Goal: Transaction & Acquisition: Subscribe to service/newsletter

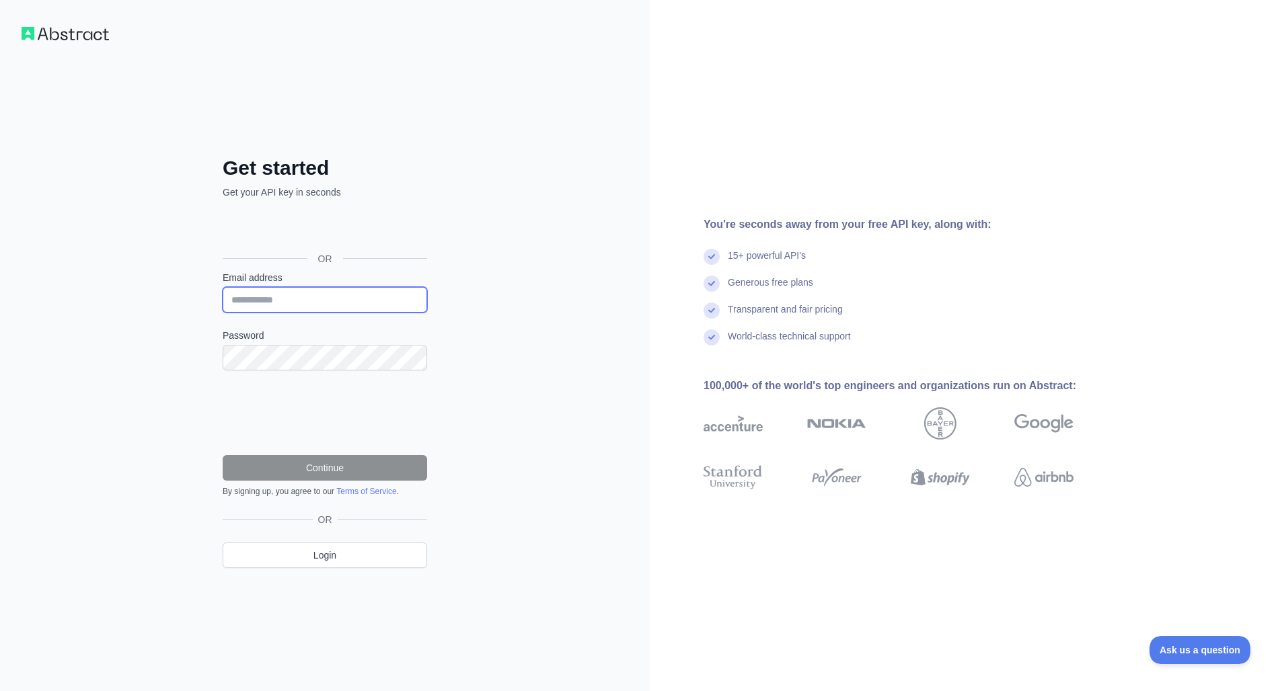
click at [355, 308] on input "Email address" at bounding box center [325, 300] width 204 height 26
click at [400, 299] on input "Email address" at bounding box center [325, 300] width 204 height 26
paste input "**********"
type input "**********"
click at [348, 377] on form "**********" at bounding box center [325, 384] width 204 height 226
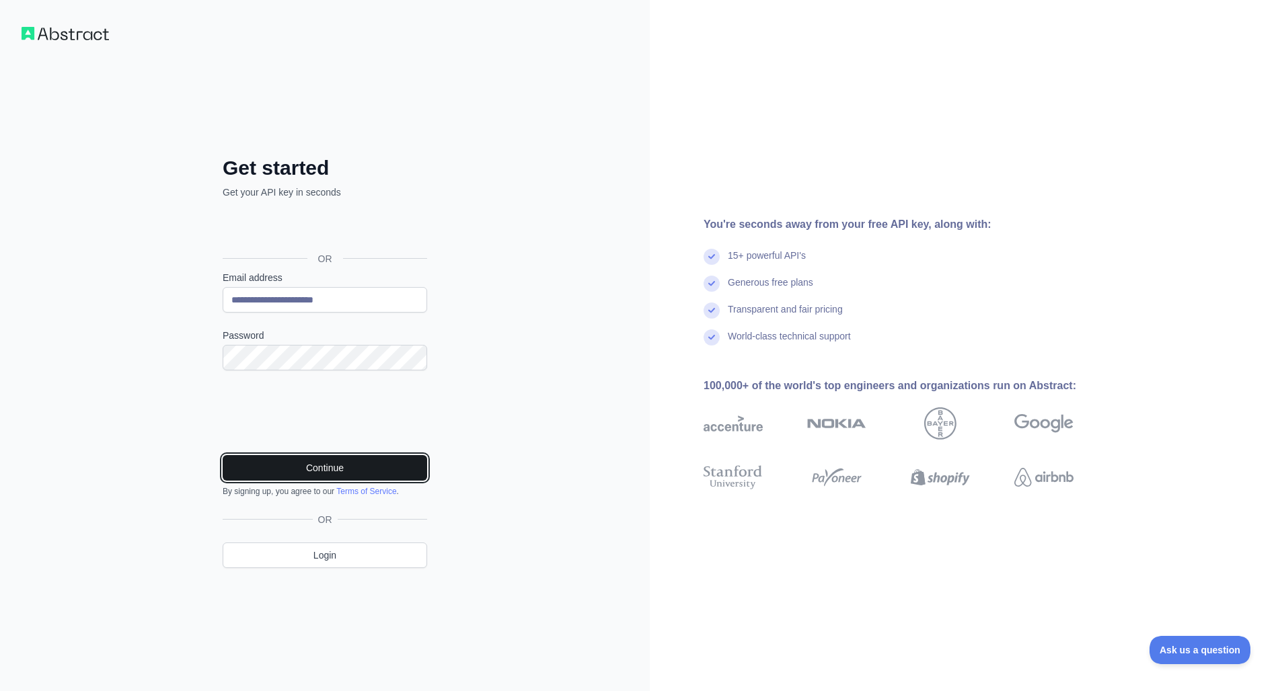
click at [276, 469] on button "Continue" at bounding box center [325, 468] width 204 height 26
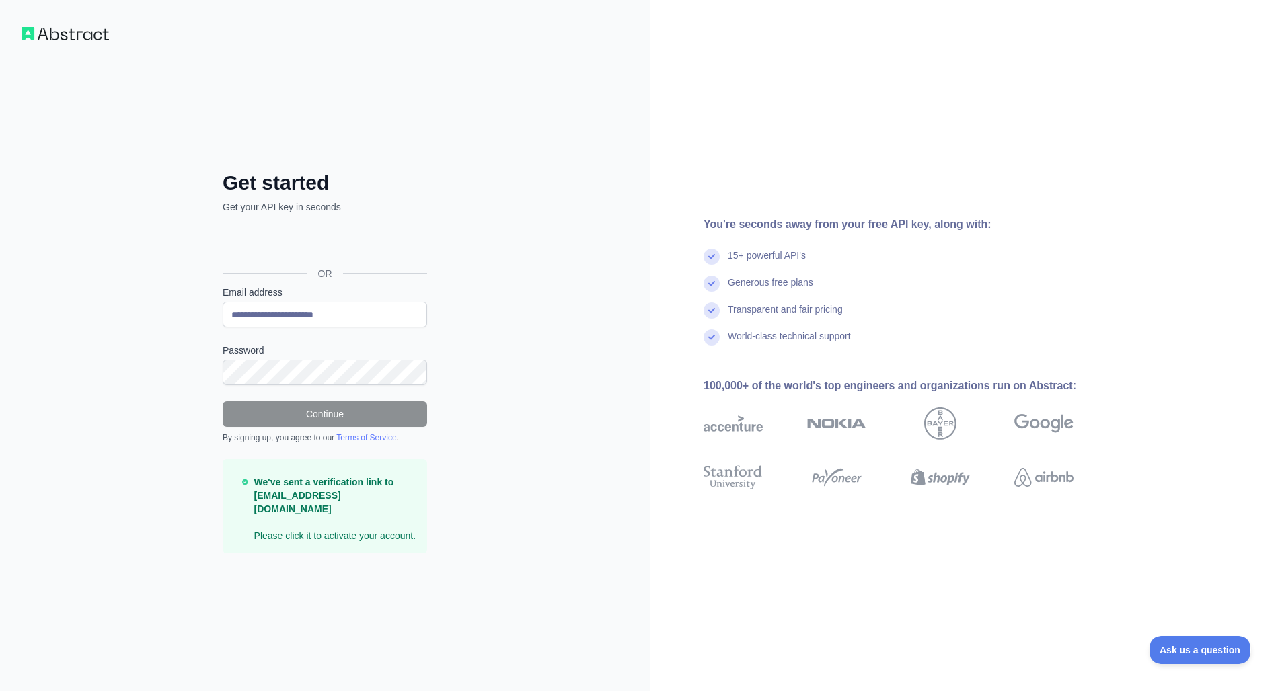
click at [560, 346] on div "**********" at bounding box center [325, 345] width 650 height 691
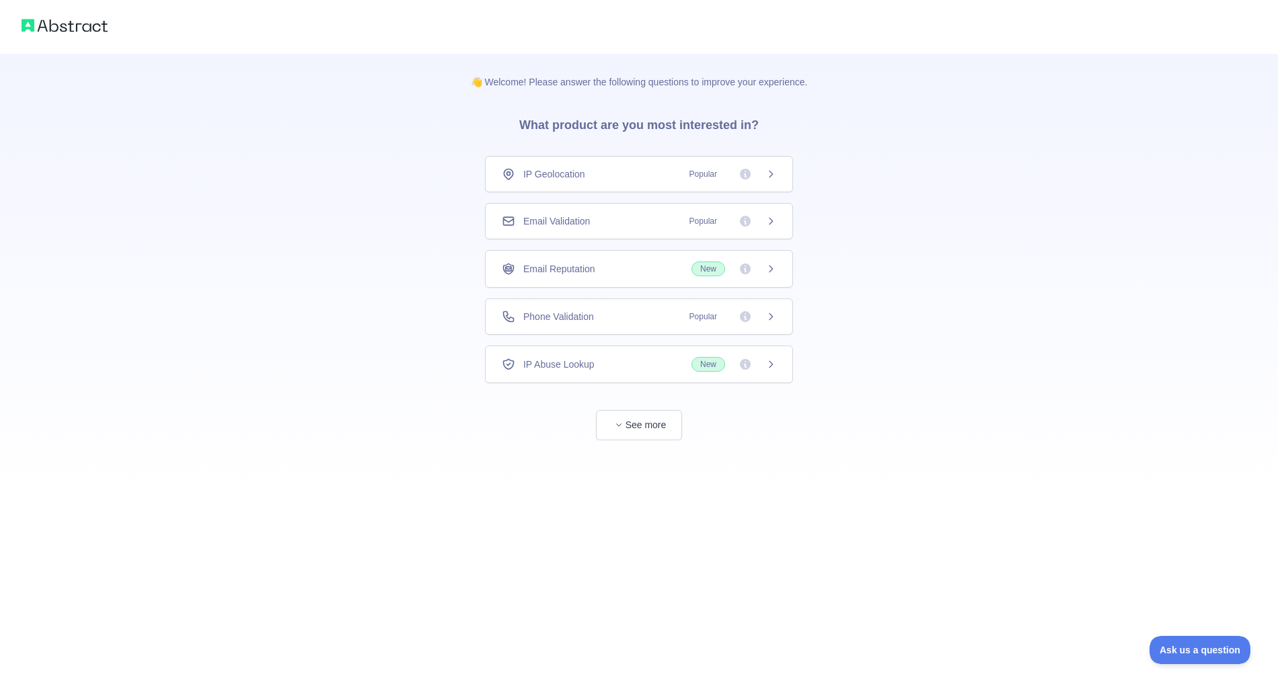
click at [655, 215] on div "Email Validation Popular" at bounding box center [639, 221] width 274 height 13
click at [651, 420] on button "See more" at bounding box center [639, 425] width 86 height 30
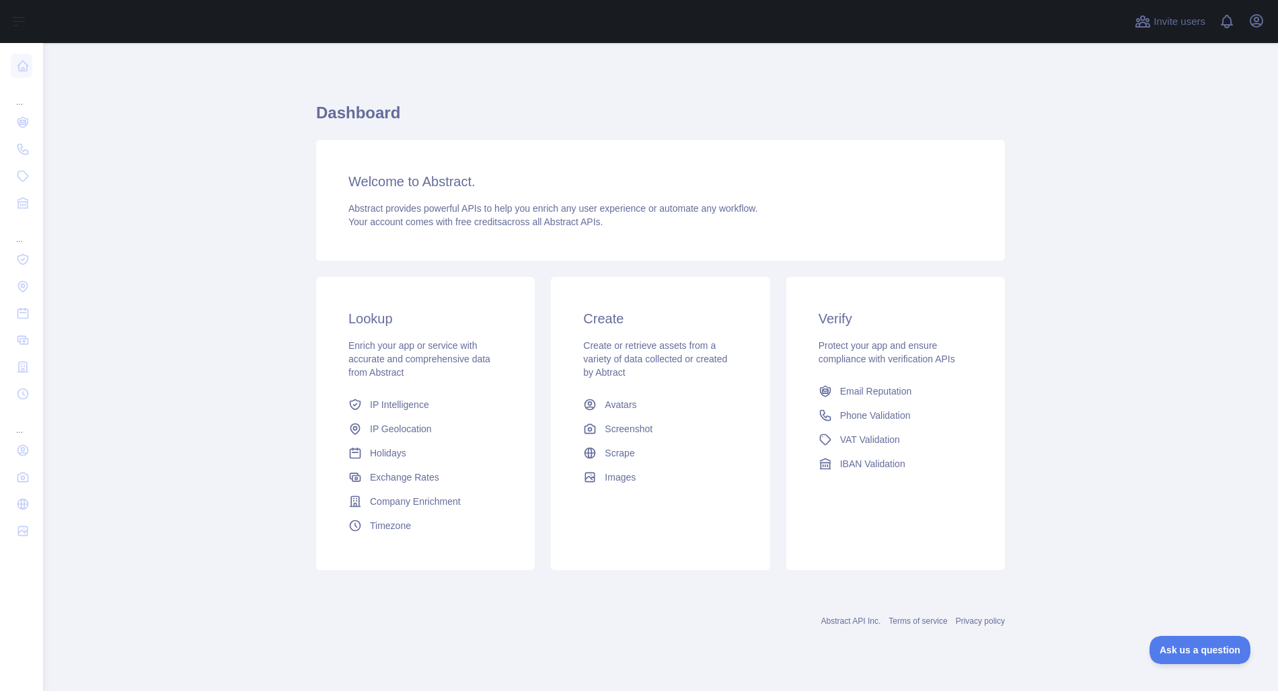
click at [279, 300] on main "Dashboard Welcome to Abstract. Abstract provides powerful APIs to help you enri…" at bounding box center [660, 367] width 1235 height 648
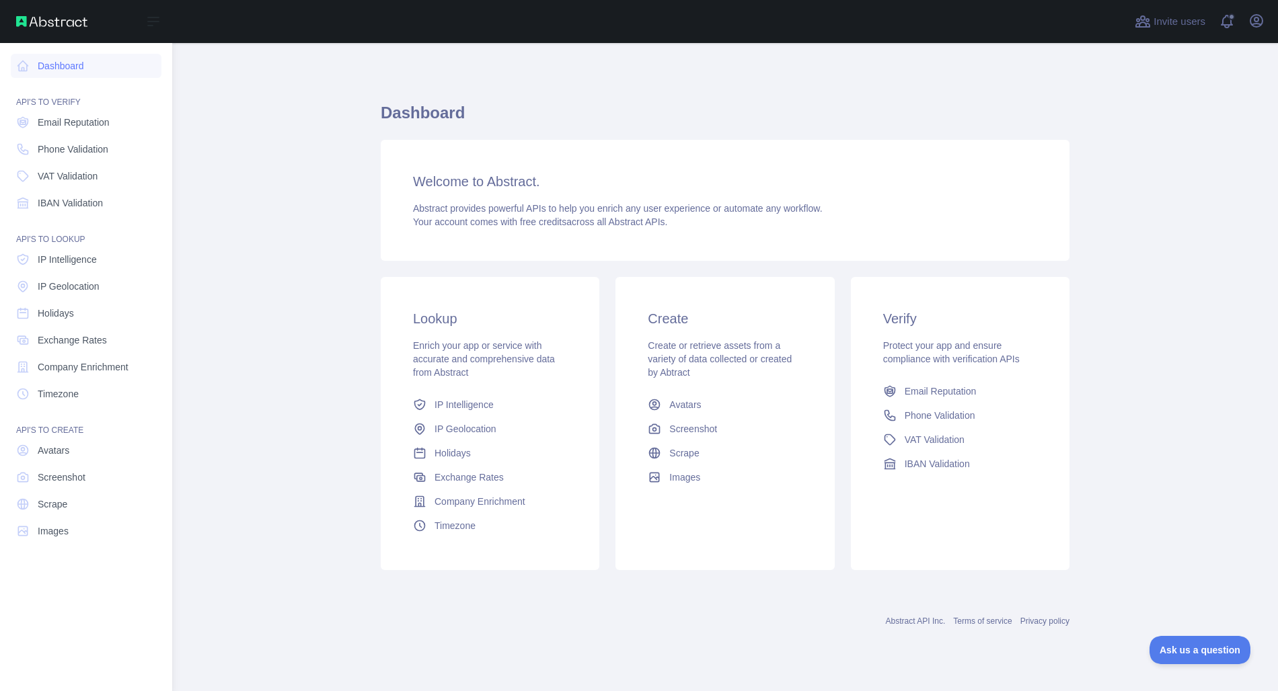
click at [72, 593] on nav "Dashboard API'S TO VERIFY Email Reputation Phone Validation VAT Validation IBAN…" at bounding box center [86, 356] width 151 height 627
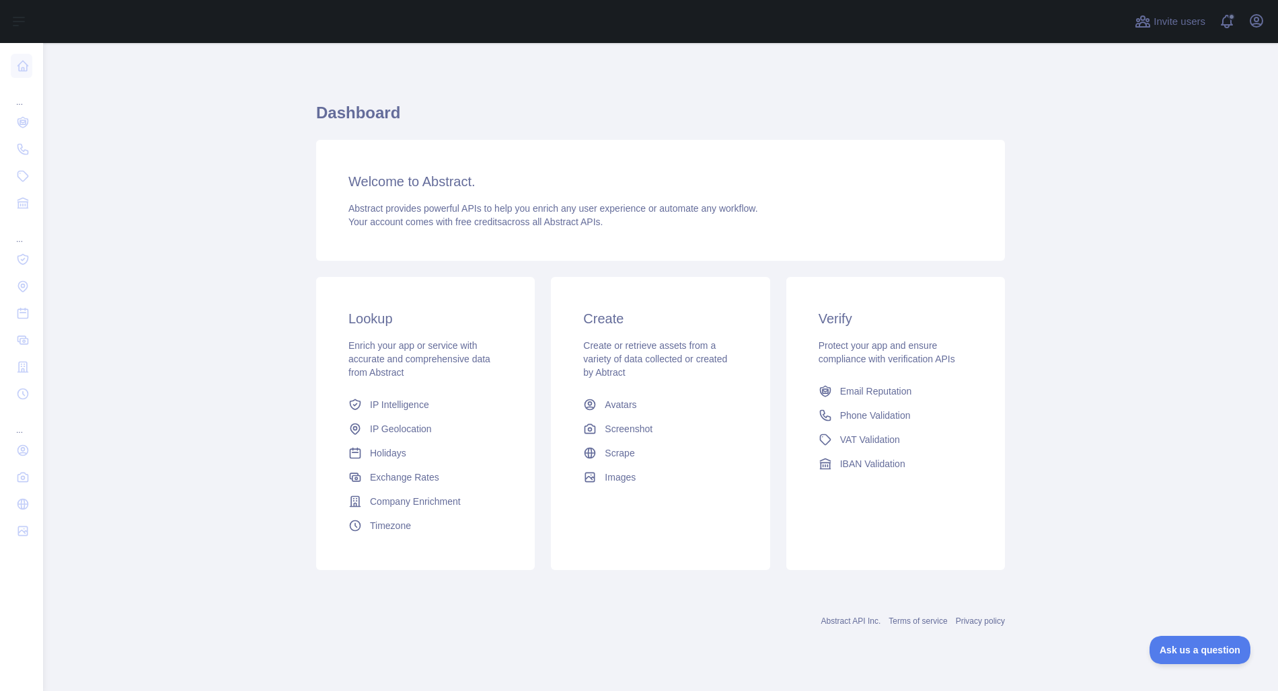
click at [326, 463] on div "Lookup Enrich your app or service with accurate and comprehensive data from Abs…" at bounding box center [425, 423] width 219 height 293
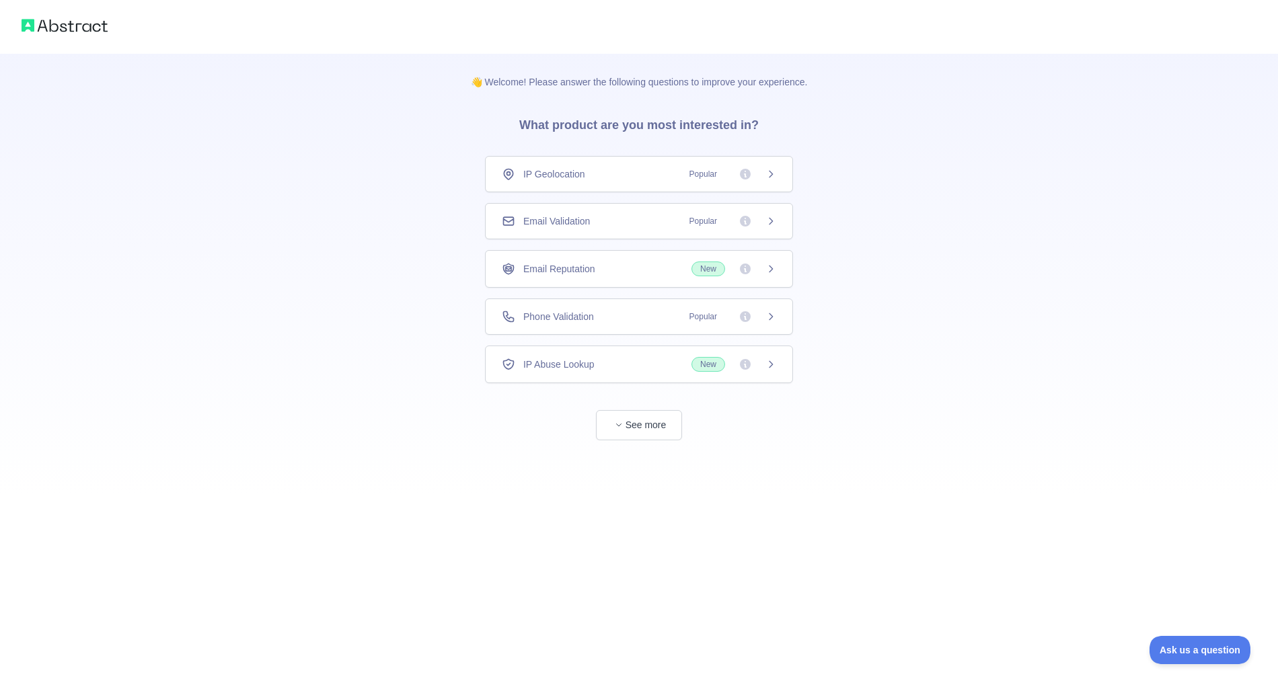
click at [803, 392] on div "👋 Welcome! Please answer the following questions to improve your experience. Wh…" at bounding box center [639, 247] width 380 height 387
click at [620, 226] on div "Email Validation Popular" at bounding box center [639, 221] width 274 height 13
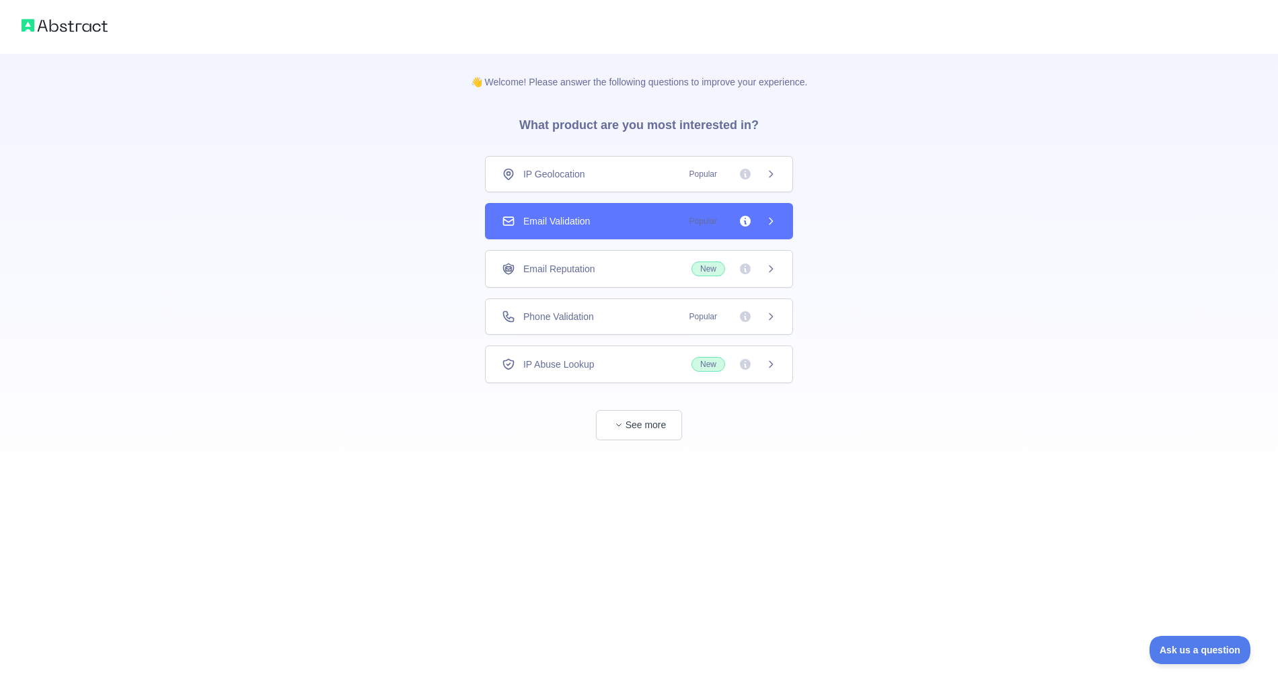
click at [767, 220] on icon at bounding box center [770, 221] width 11 height 11
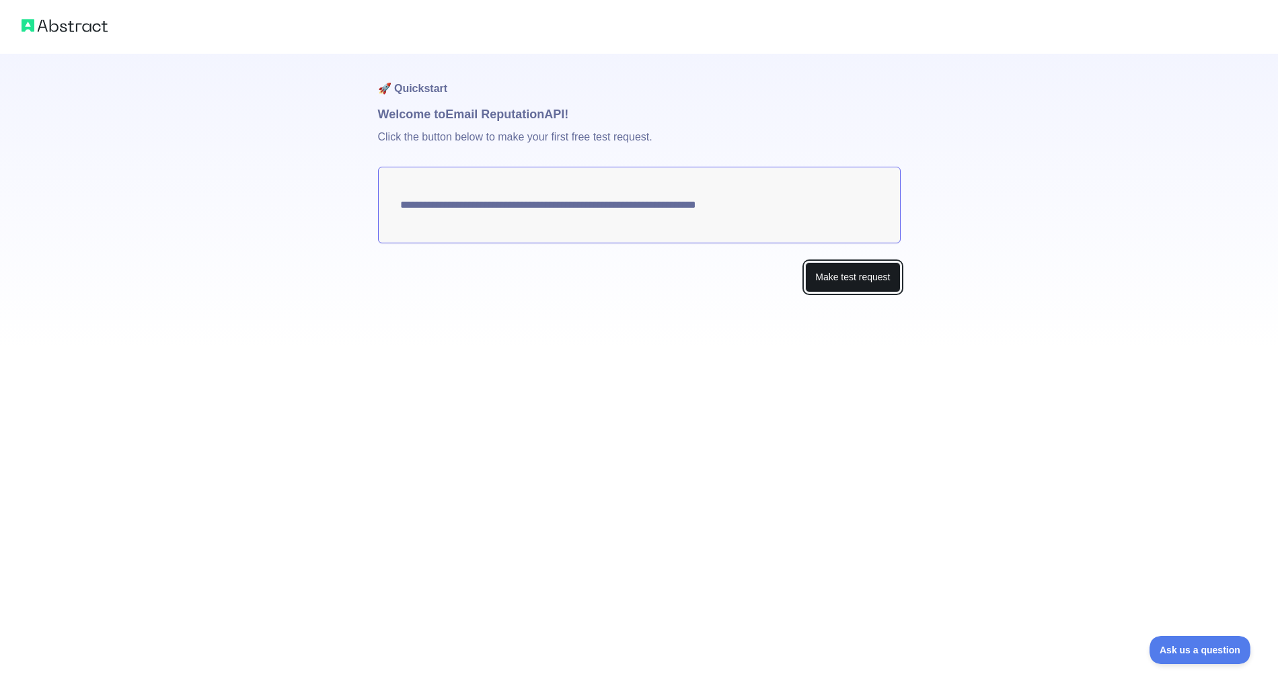
click at [848, 285] on button "Make test request" at bounding box center [852, 277] width 95 height 30
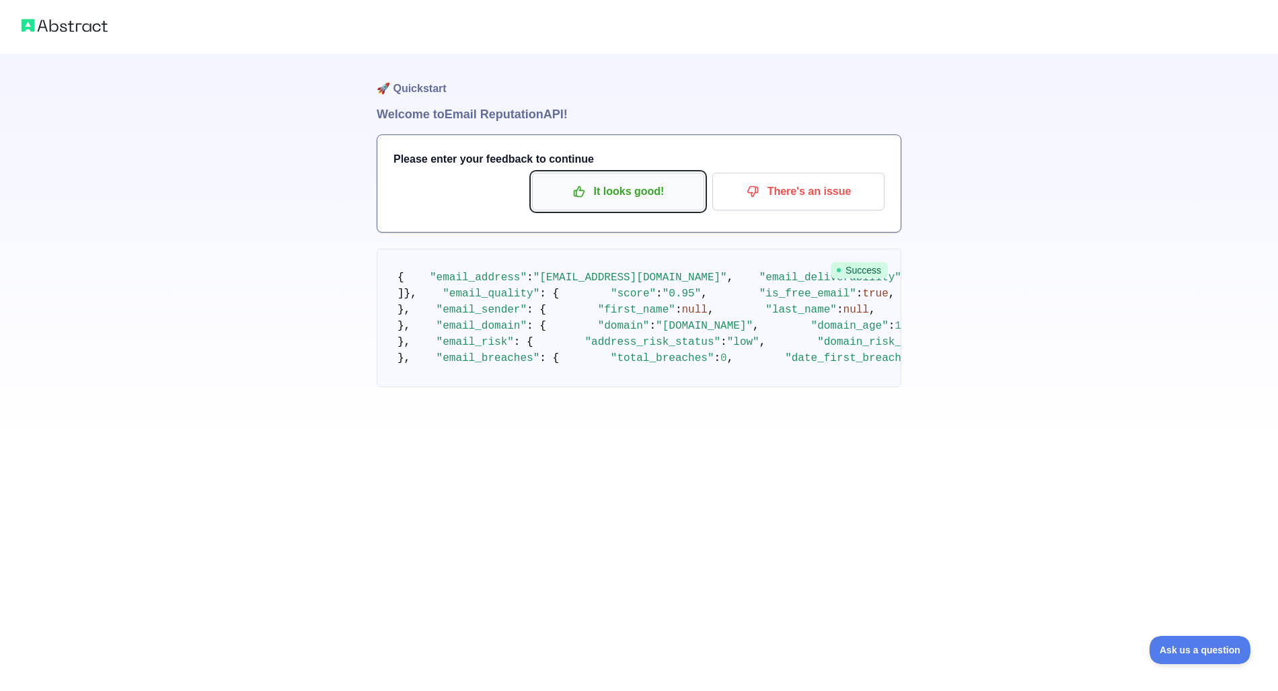
click at [625, 198] on p "It looks good!" at bounding box center [618, 191] width 152 height 23
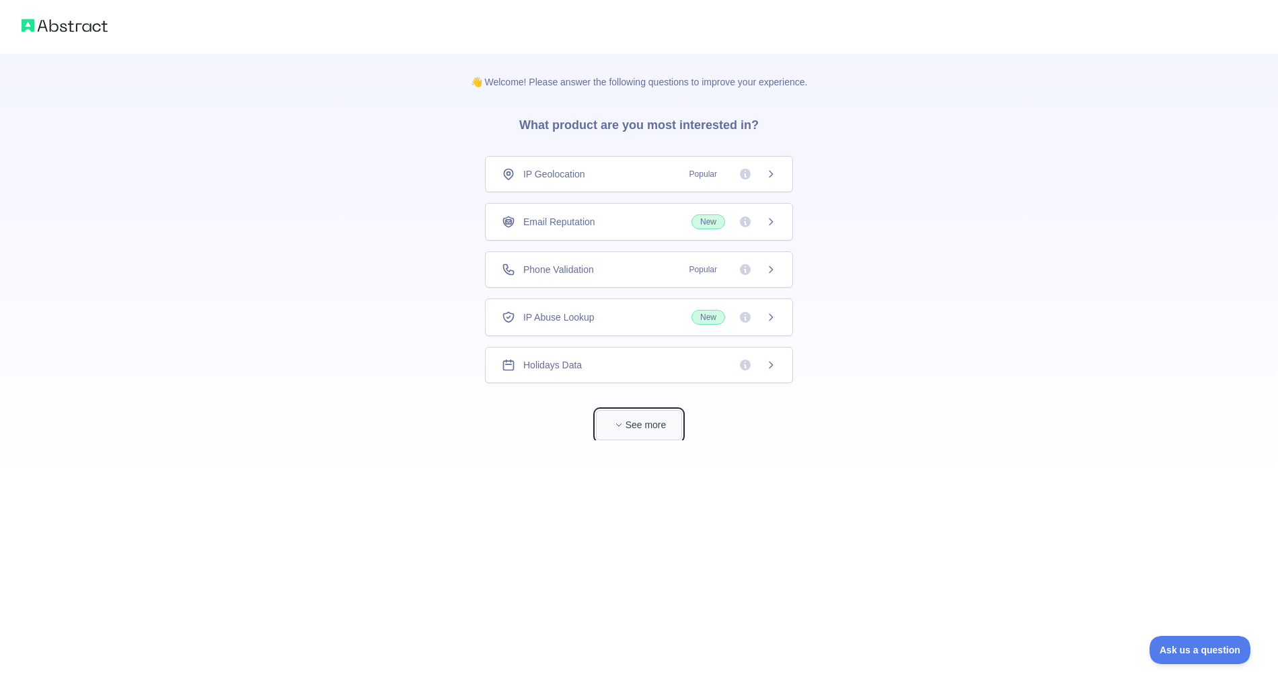
click at [626, 432] on button "See more" at bounding box center [639, 425] width 86 height 30
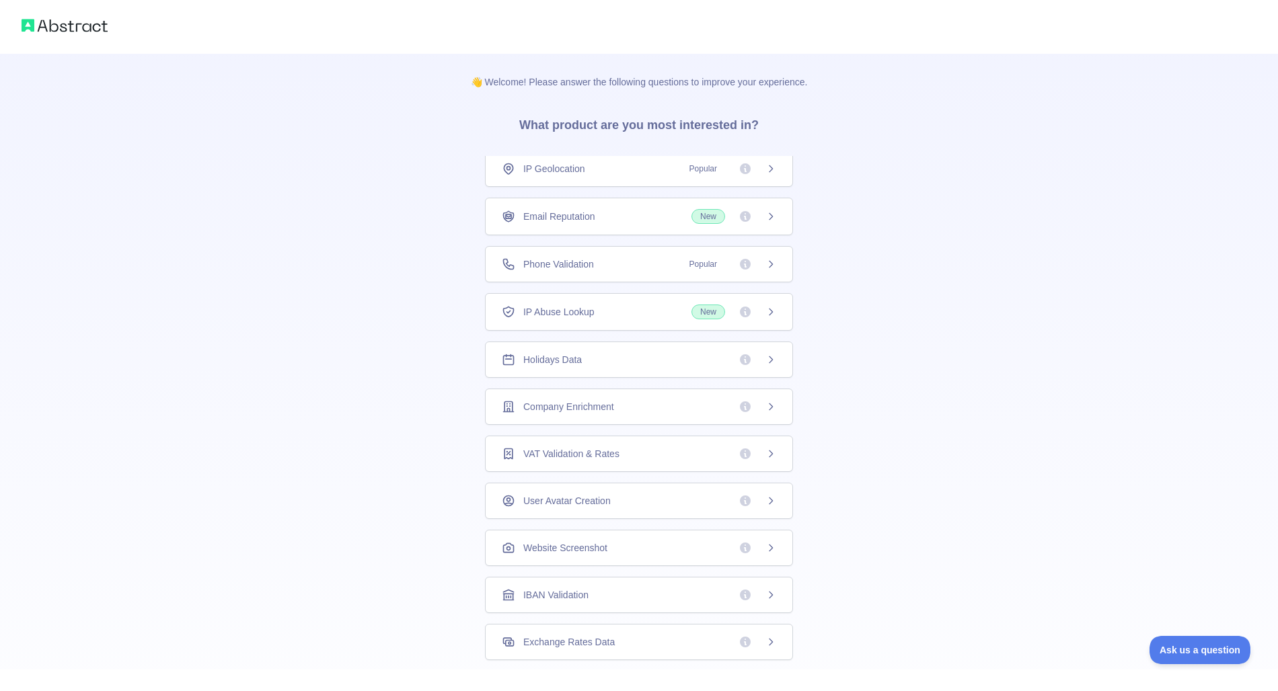
click at [773, 212] on icon at bounding box center [770, 216] width 11 height 11
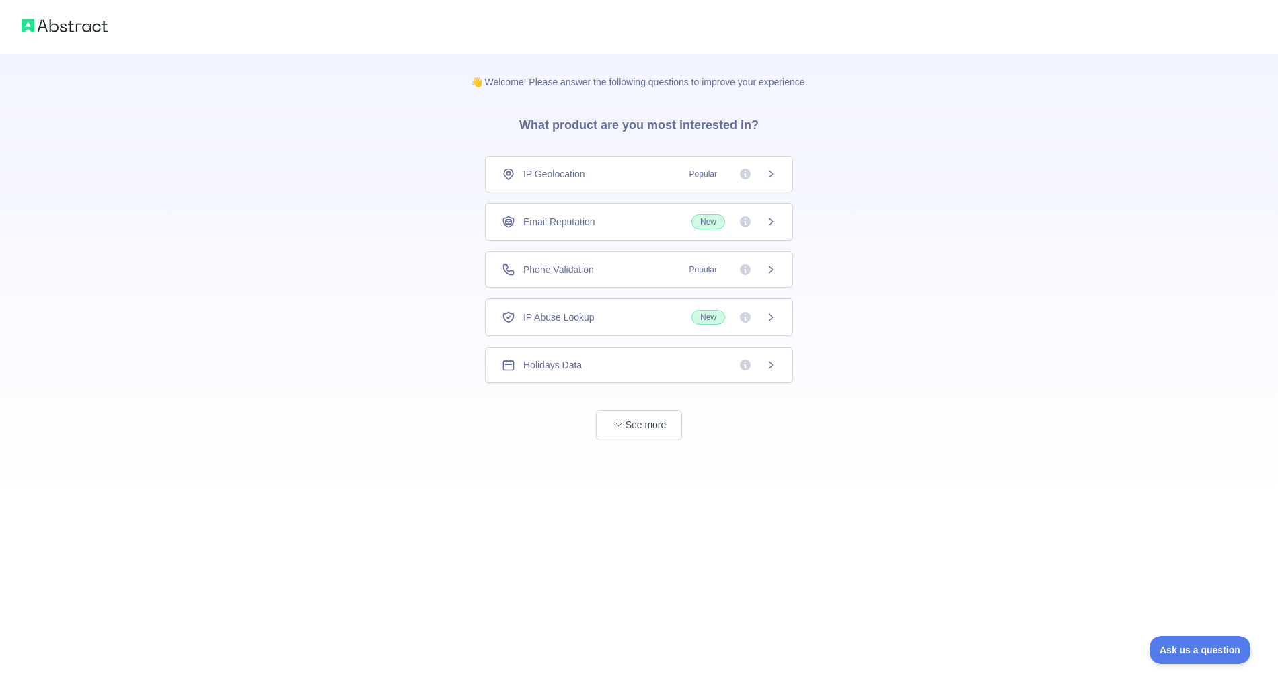
click at [872, 339] on div "👋 Welcome! Please answer the following questions to improve your experience. Wh…" at bounding box center [639, 247] width 1278 height 494
click at [880, 336] on div "👋 Welcome! Please answer the following questions to improve your experience. Wh…" at bounding box center [639, 247] width 1278 height 494
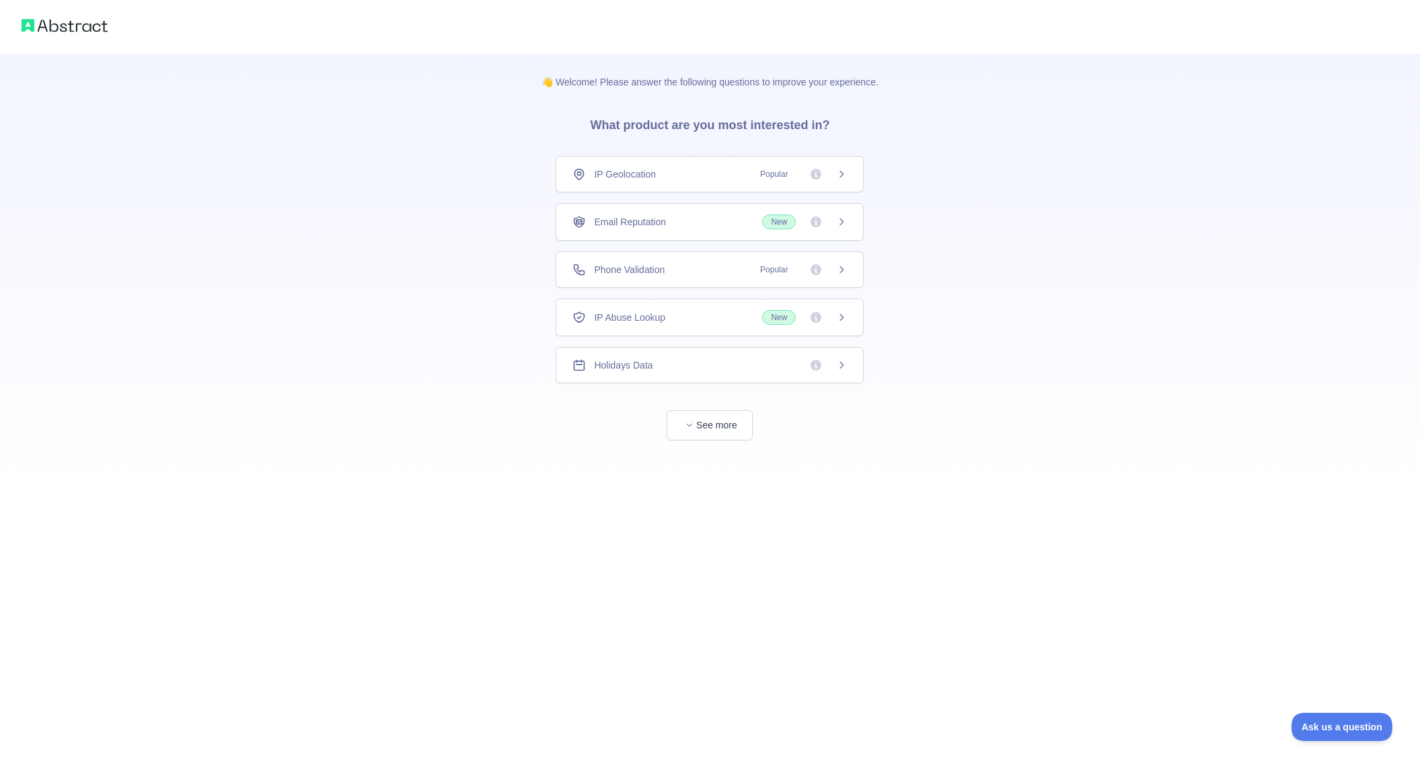
click at [1100, 242] on div "👋 Welcome! Please answer the following questions to improve your experience. Wh…" at bounding box center [710, 247] width 1420 height 494
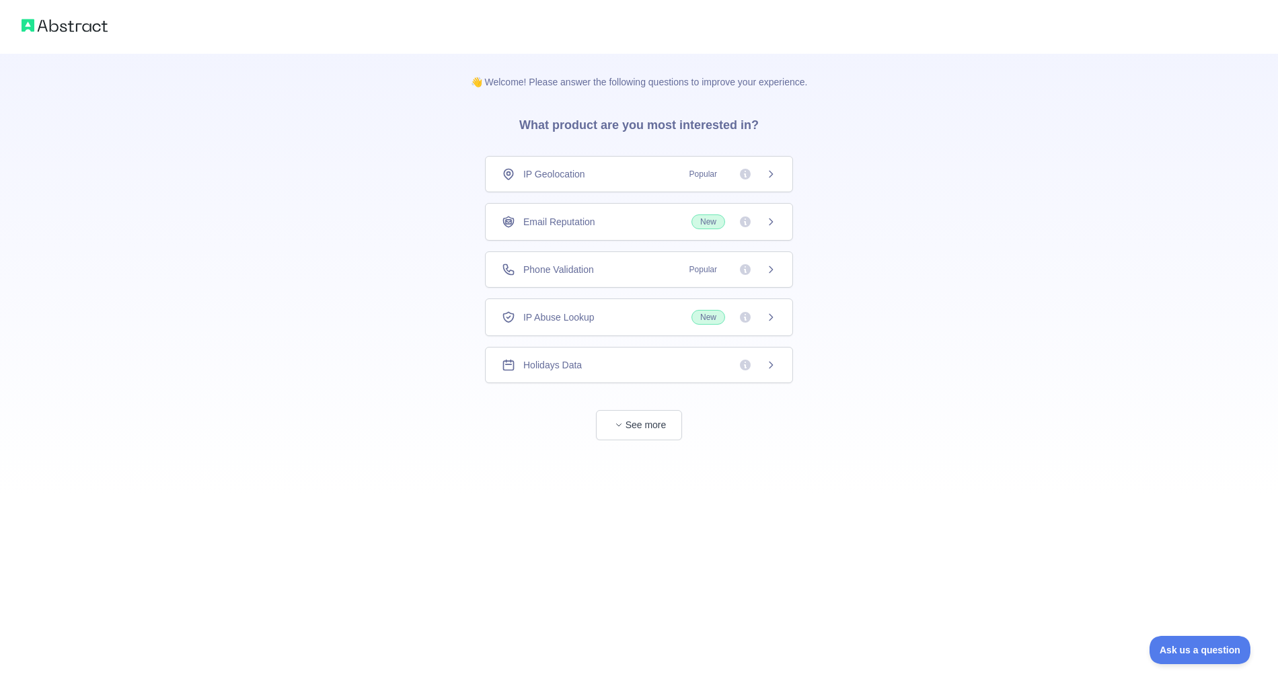
click at [86, 24] on img at bounding box center [65, 25] width 86 height 19
click at [58, 38] on div at bounding box center [639, 27] width 1278 height 54
click at [611, 432] on button "See more" at bounding box center [639, 425] width 86 height 30
